Goal: Entertainment & Leisure: Consume media (video, audio)

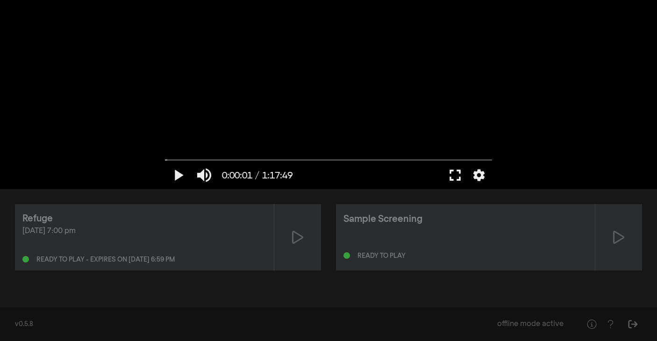
click at [456, 178] on button "fullscreen" at bounding box center [455, 175] width 26 height 28
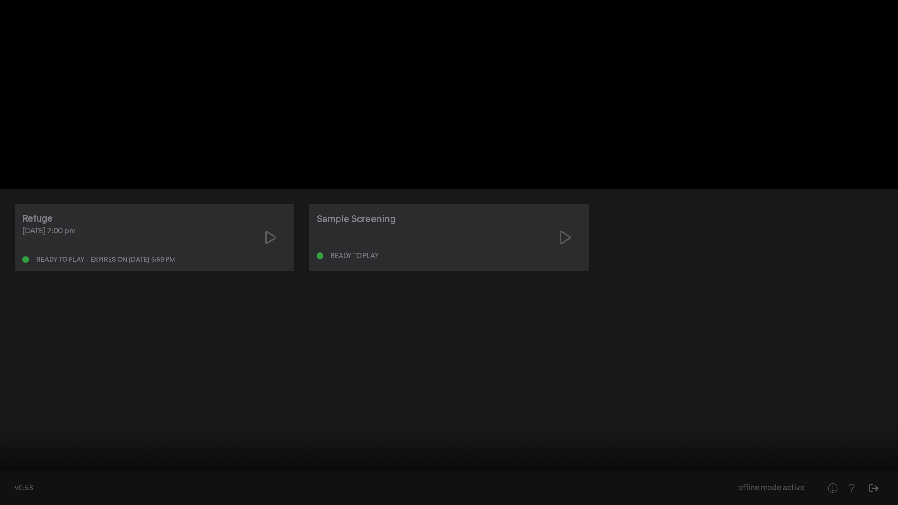
click at [16, 341] on button "play_arrow" at bounding box center [18, 491] width 26 height 28
drag, startPoint x: 101, startPoint y: 474, endPoint x: 24, endPoint y: 472, distance: 77.2
click at [24, 341] on div "pause 0:01:30 / 1:17:49 volume_up fullscreen_exit settings closed_caption Capti…" at bounding box center [449, 252] width 898 height 505
click at [185, 341] on div at bounding box center [449, 252] width 898 height 505
click at [306, 275] on div at bounding box center [449, 252] width 898 height 505
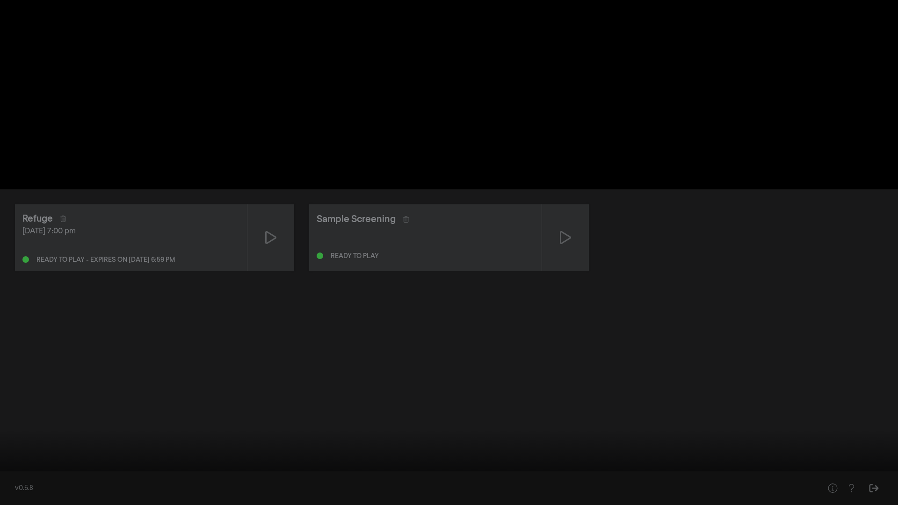
click at [20, 341] on button "pause" at bounding box center [18, 491] width 26 height 28
click at [17, 341] on button "pause" at bounding box center [18, 491] width 26 height 28
click at [115, 341] on div at bounding box center [449, 252] width 898 height 505
click at [15, 341] on button "pause" at bounding box center [18, 491] width 26 height 28
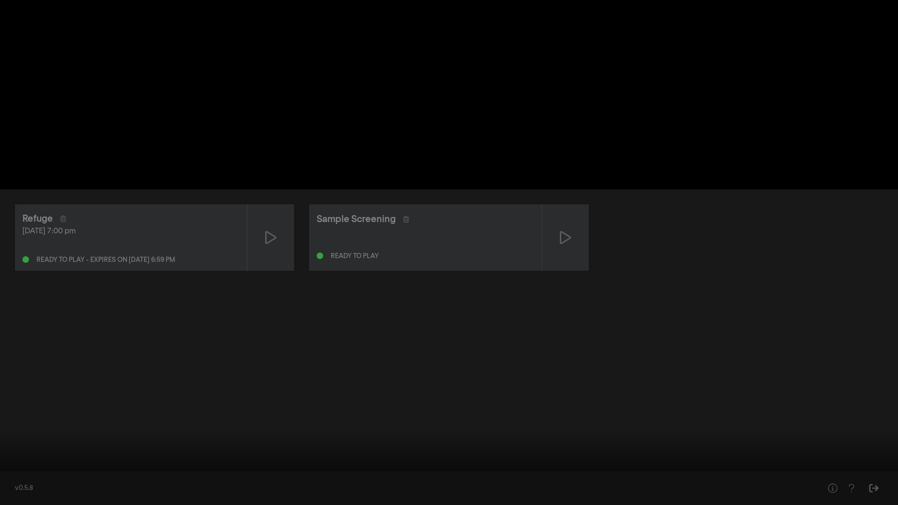
click at [15, 341] on button "pause" at bounding box center [18, 491] width 26 height 28
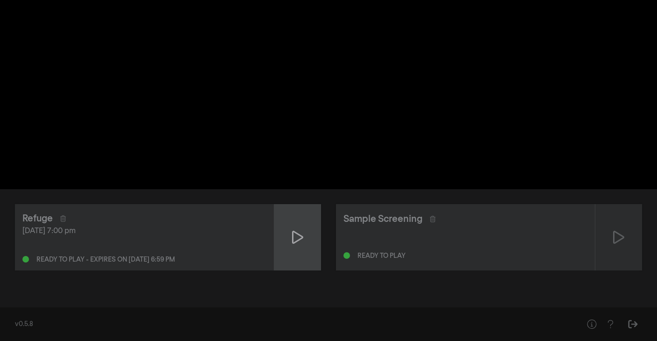
click at [297, 238] on icon at bounding box center [297, 237] width 11 height 15
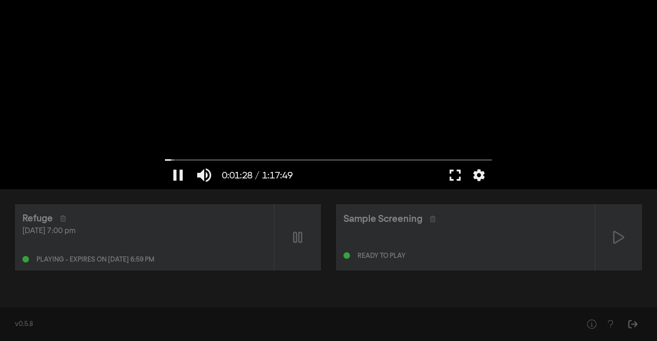
click at [452, 172] on button "fullscreen" at bounding box center [455, 175] width 26 height 28
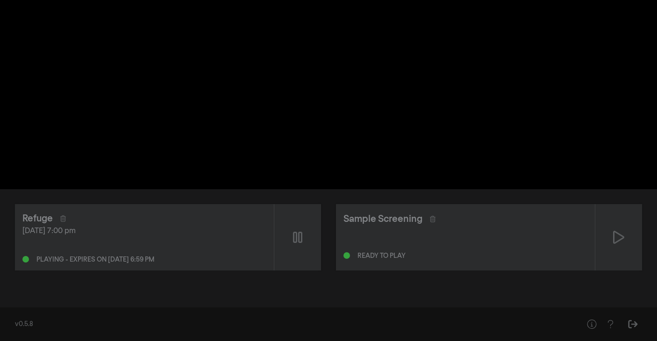
click at [55, 266] on div "Refuge [DATE] 7:00 pm Playing - expires on [DATE] 6:59 pm" at bounding box center [144, 237] width 259 height 66
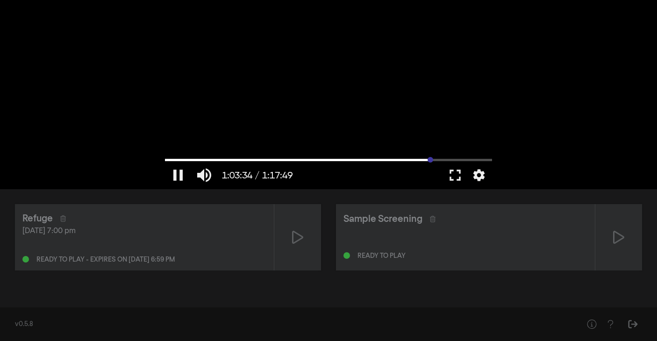
click at [431, 160] on input "Seek" at bounding box center [328, 160] width 327 height 6
click at [459, 176] on button "fullscreen" at bounding box center [455, 175] width 26 height 28
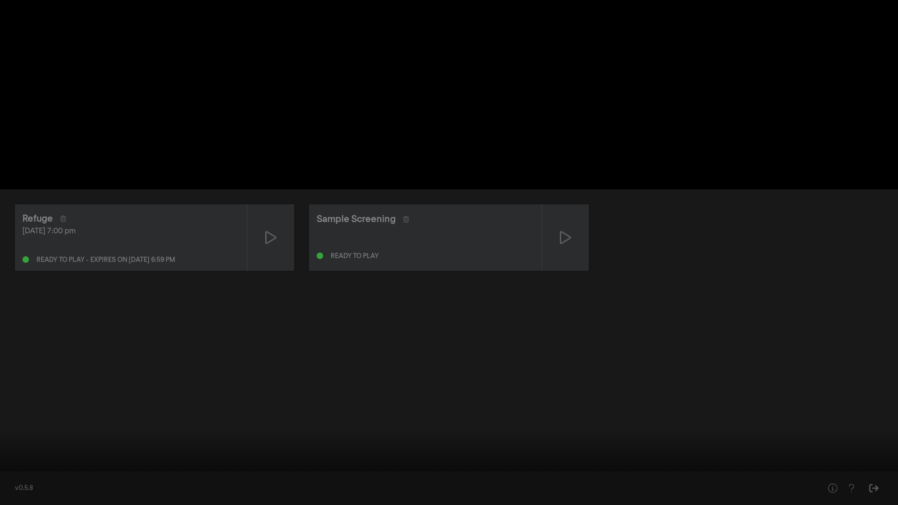
type input "12.8102094354145"
drag, startPoint x: 748, startPoint y: 478, endPoint x: 11, endPoint y: 491, distance: 737.3
click at [10, 341] on div "pause 0:00:13 / 1:17:49 volume_up fullscreen_exit settings" at bounding box center [449, 489] width 898 height 31
click at [15, 341] on button "pause" at bounding box center [18, 491] width 26 height 28
click at [17, 341] on button "pause" at bounding box center [18, 491] width 26 height 28
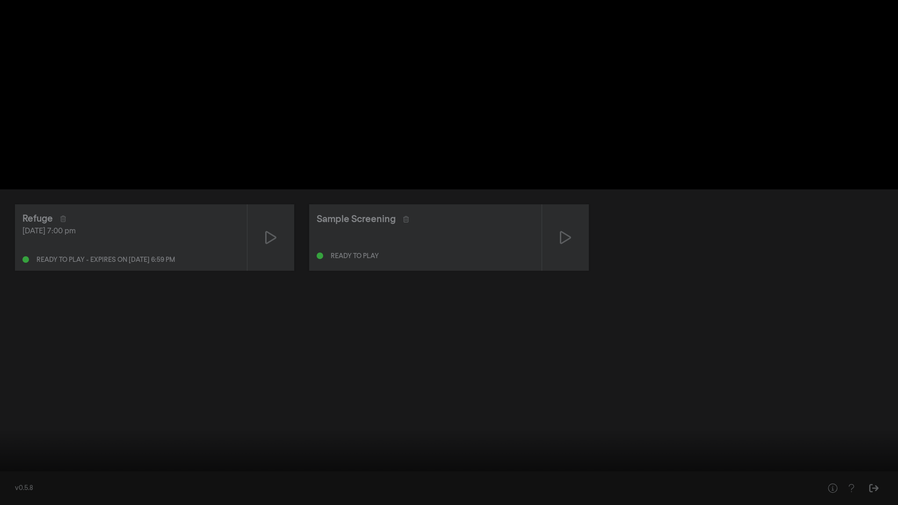
drag, startPoint x: 6, startPoint y: 479, endPoint x: 11, endPoint y: 479, distance: 5.1
click at [11, 341] on button "pause" at bounding box center [18, 491] width 26 height 28
click at [16, 341] on button "pause" at bounding box center [18, 491] width 26 height 28
